Goal: Navigation & Orientation: Find specific page/section

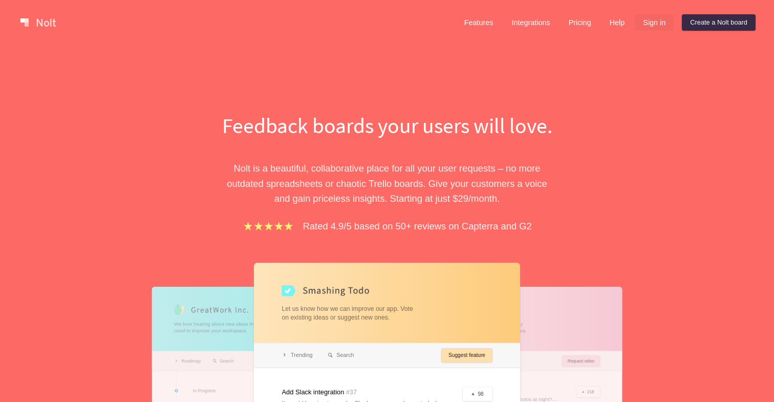
click at [654, 21] on link "Sign in" at bounding box center [653, 22] width 39 height 16
click at [647, 24] on link "Sign in" at bounding box center [653, 22] width 39 height 16
click at [576, 28] on link "Pricing" at bounding box center [579, 22] width 39 height 16
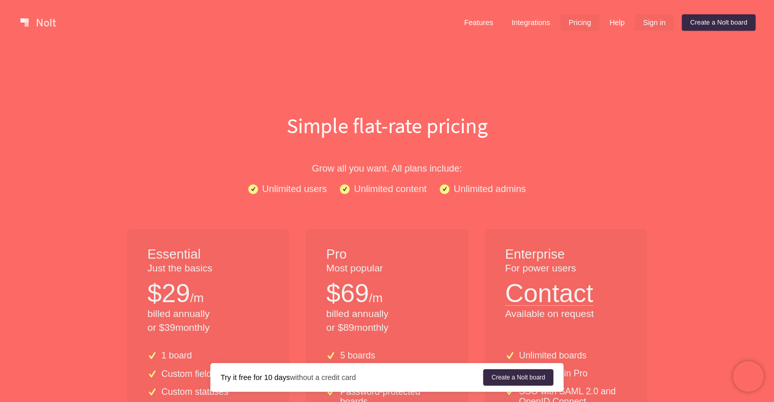
click at [655, 23] on link "Sign in" at bounding box center [653, 22] width 39 height 16
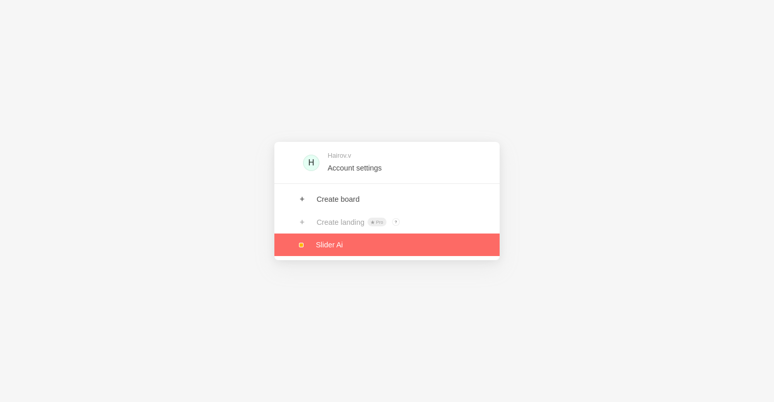
click at [349, 242] on link at bounding box center [386, 244] width 225 height 23
